Goal: Information Seeking & Learning: Stay updated

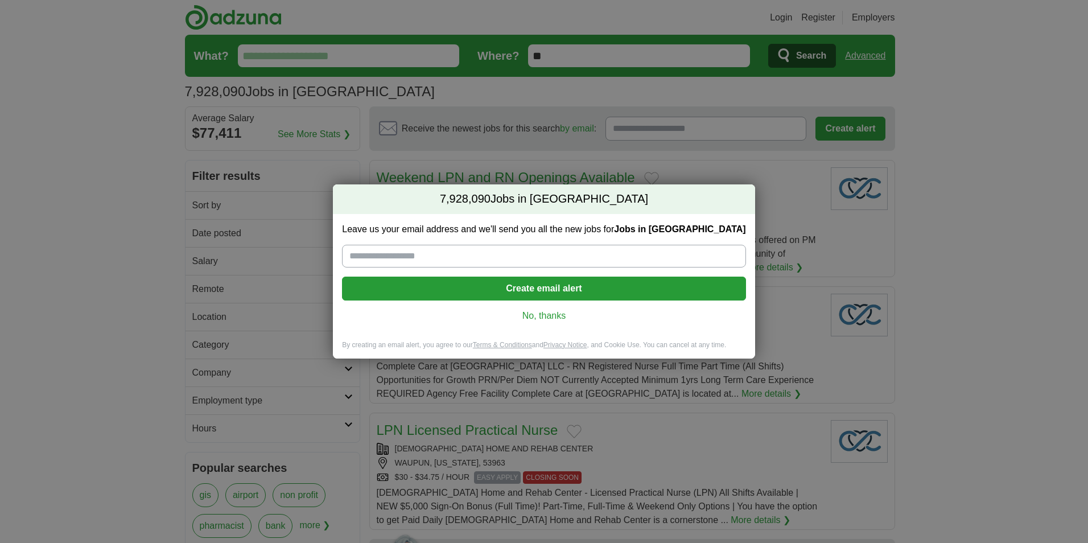
click at [553, 313] on link "No, thanks" at bounding box center [543, 316] width 385 height 13
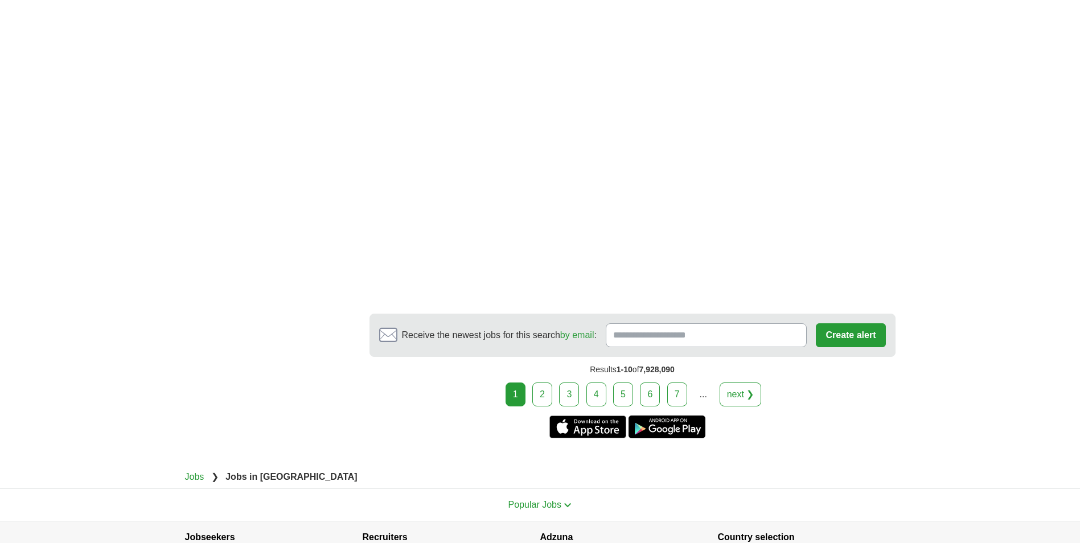
scroll to position [2049, 0]
